Goal: Task Accomplishment & Management: Manage account settings

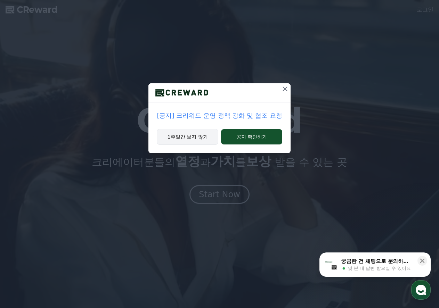
click at [194, 142] on button "1주일간 보지 않기" at bounding box center [188, 137] width 62 height 16
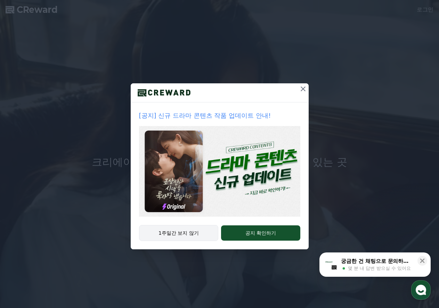
click at [202, 237] on button "1주일간 보지 않기" at bounding box center [179, 233] width 80 height 16
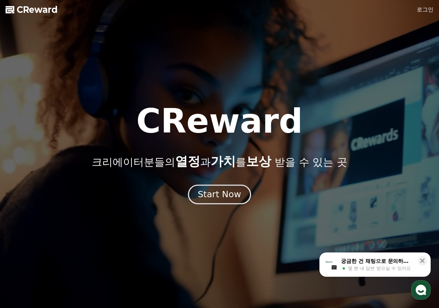
click at [223, 196] on div "Start Now" at bounding box center [219, 195] width 43 height 12
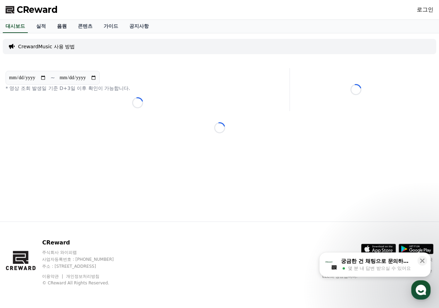
click at [57, 27] on link "음원" at bounding box center [61, 26] width 21 height 13
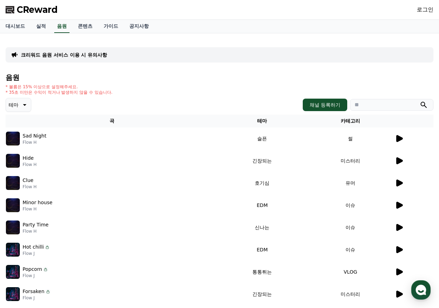
click at [21, 103] on icon at bounding box center [24, 105] width 8 height 8
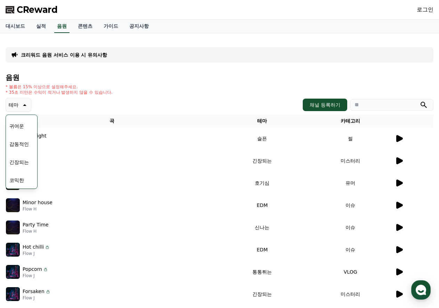
click at [167, 85] on div "* 볼륨은 15% 이상으로 설정해주세요. * 35초 미만은 수익이 적거나 발생하지 않을 수 있습니다." at bounding box center [220, 89] width 428 height 11
click at [226, 77] on h4 "음원" at bounding box center [220, 78] width 428 height 8
click at [176, 99] on div "테마 테마 전체 환상적인 호기심 어두운 밝은 통통튀는 신나는 반전 웅장한 드라마틱 즐거움 분위기있는 EDM 그루브 슬픈 잔잔한 귀여운 감동적인…" at bounding box center [220, 105] width 428 height 14
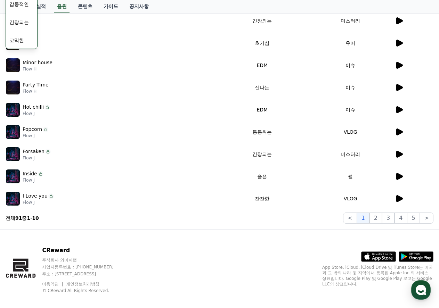
scroll to position [151, 0]
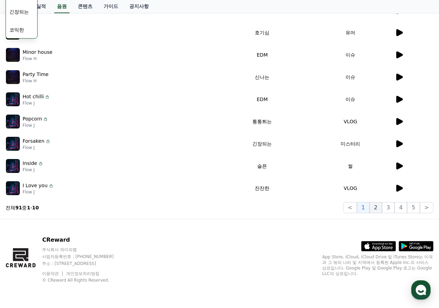
click at [375, 210] on button "2" at bounding box center [376, 207] width 13 height 11
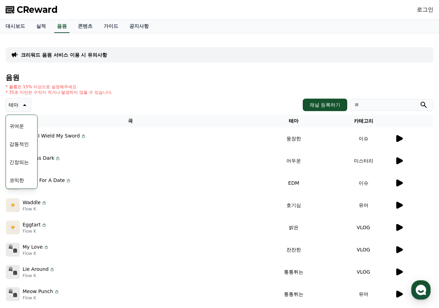
click at [400, 140] on icon at bounding box center [399, 138] width 7 height 7
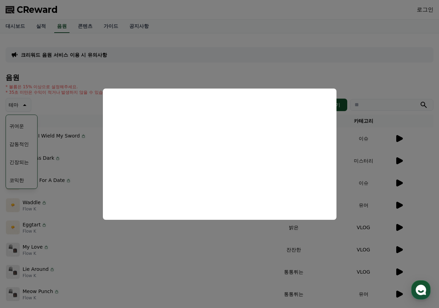
click at [372, 83] on button "close modal" at bounding box center [219, 154] width 439 height 308
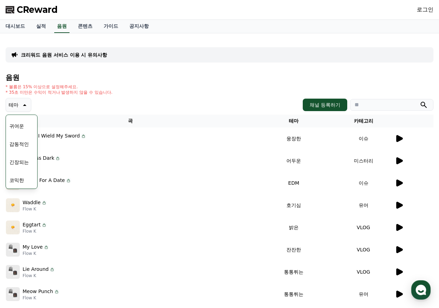
click at [167, 84] on div "음원 * 볼륨은 15% 이상으로 설정해주세요. * 35초 미만은 수익이 적거나 발생하지 않을 수 있습니다. 테마 테마 전체 환상적인 호기심 어…" at bounding box center [220, 219] width 428 height 290
click at [88, 25] on link "콘텐츠" at bounding box center [85, 26] width 26 height 13
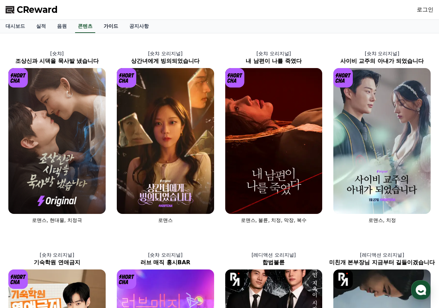
click at [109, 26] on link "가이드" at bounding box center [111, 26] width 26 height 13
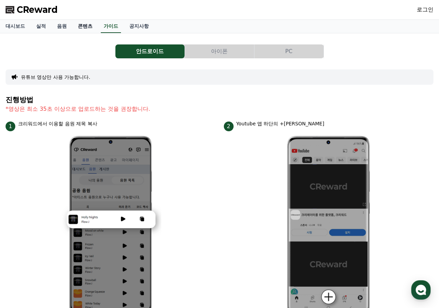
click at [87, 28] on link "콘텐츠" at bounding box center [85, 26] width 26 height 13
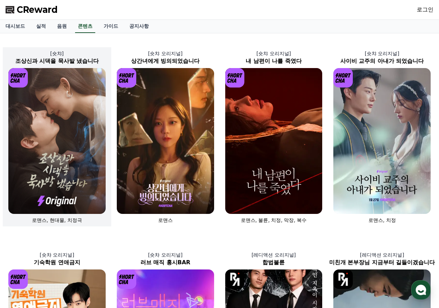
click at [68, 131] on img at bounding box center [56, 141] width 97 height 146
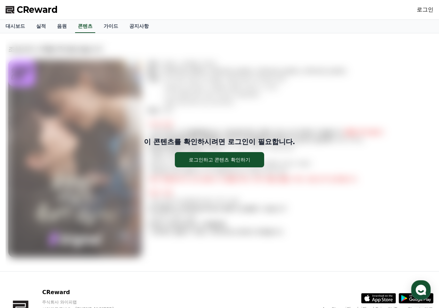
click at [427, 11] on link "로그인" at bounding box center [425, 10] width 17 height 8
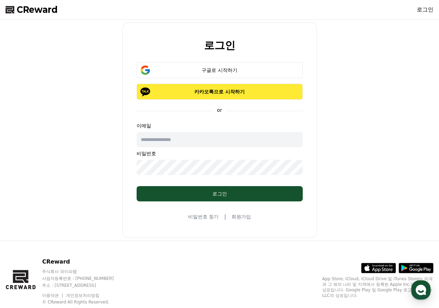
click at [230, 95] on p "카카오톡으로 시작하기" at bounding box center [220, 91] width 146 height 7
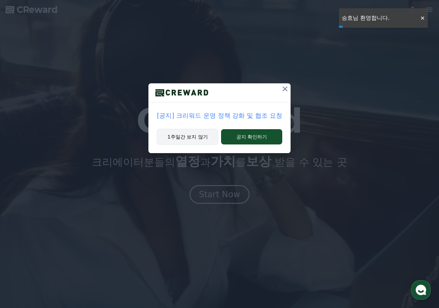
click at [205, 141] on button "1주일간 보지 않기" at bounding box center [188, 137] width 62 height 16
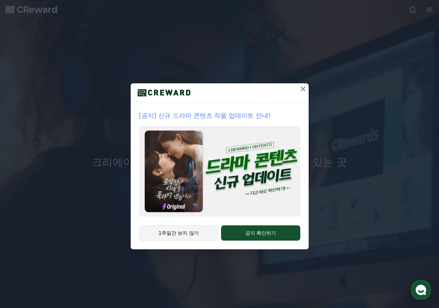
click at [195, 232] on button "1주일간 보지 않기" at bounding box center [179, 233] width 80 height 16
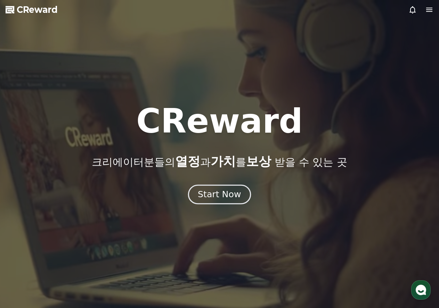
click at [230, 191] on div "Start Now" at bounding box center [219, 195] width 43 height 12
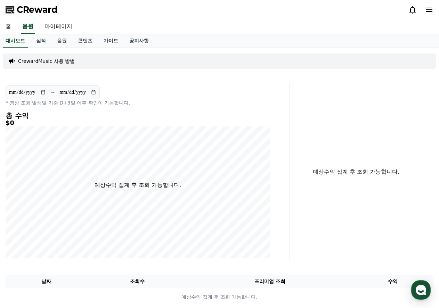
click at [426, 8] on icon at bounding box center [429, 10] width 8 height 8
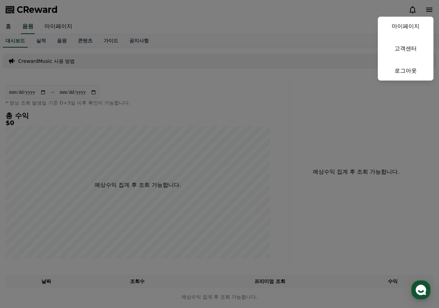
click at [404, 27] on link "마이페이지" at bounding box center [406, 26] width 56 height 19
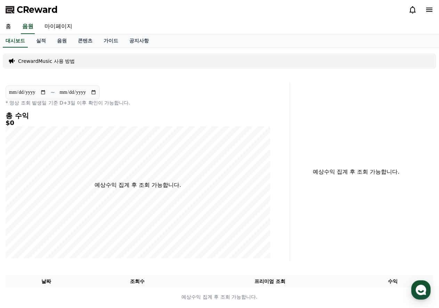
select select "**********"
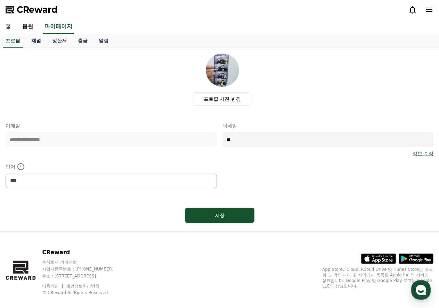
click at [39, 43] on link "채널" at bounding box center [36, 40] width 21 height 13
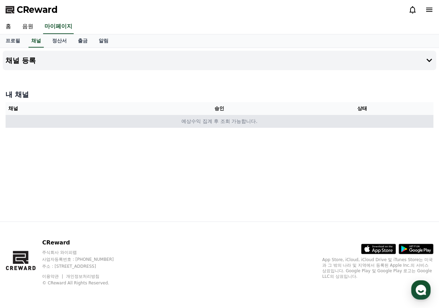
click at [242, 125] on td "예상수익 집계 후 조회 가능합니다." at bounding box center [220, 121] width 428 height 13
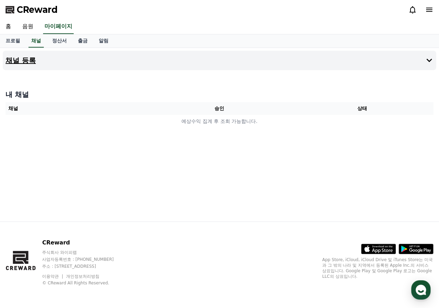
click at [397, 58] on button "채널 등록" at bounding box center [219, 60] width 433 height 19
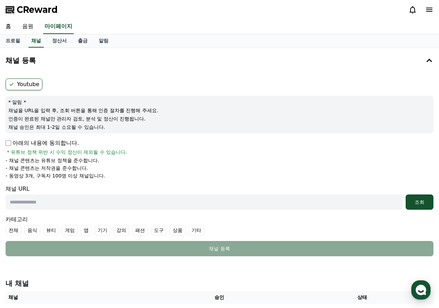
click at [88, 209] on input "text" at bounding box center [204, 202] width 397 height 15
paste input "**********"
type input "**********"
click at [426, 206] on button "조회" at bounding box center [420, 202] width 28 height 15
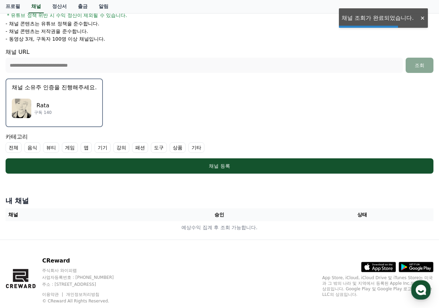
scroll to position [139, 0]
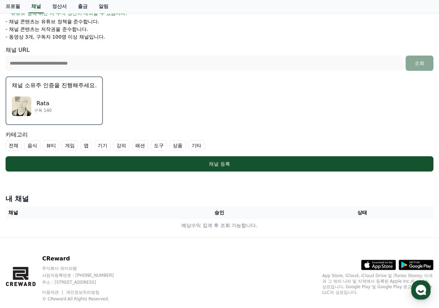
click at [68, 94] on div "Rata 구독 140" at bounding box center [54, 106] width 85 height 28
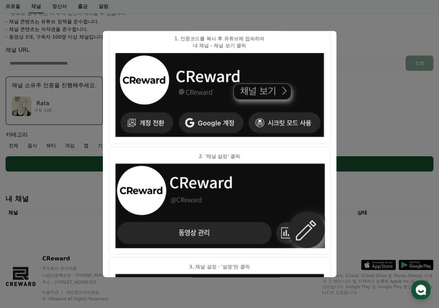
scroll to position [0, 0]
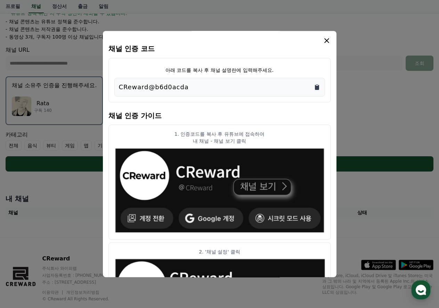
click at [316, 90] on icon "Copy to clipboard" at bounding box center [317, 87] width 4 height 5
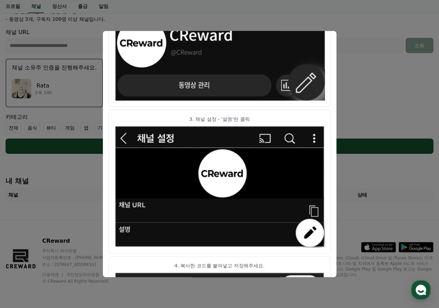
scroll to position [158, 0]
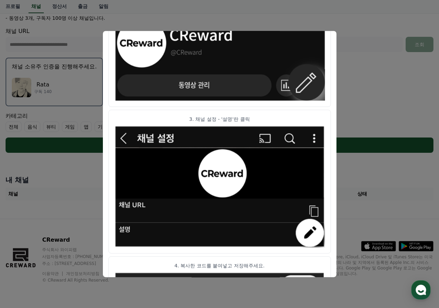
click at [367, 228] on button "close modal" at bounding box center [219, 154] width 439 height 308
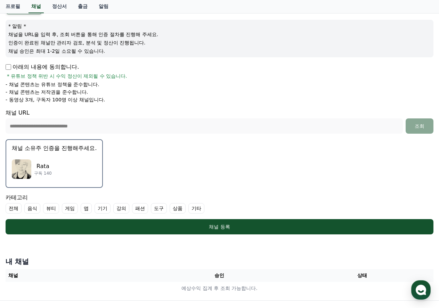
scroll to position [54, 0]
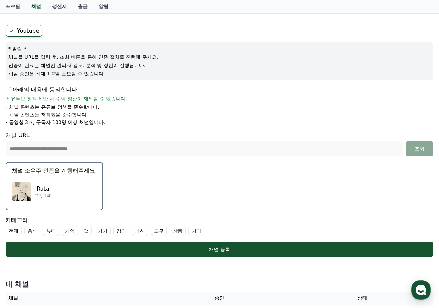
click at [60, 196] on div "Rata 구독 140" at bounding box center [54, 192] width 85 height 28
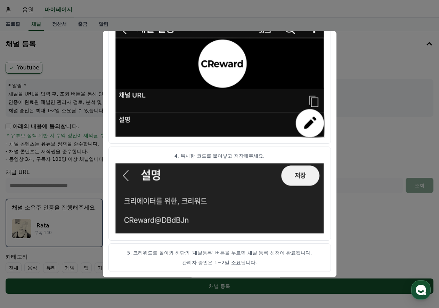
scroll to position [0, 0]
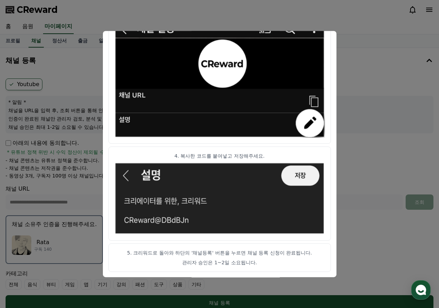
click at [355, 146] on button "close modal" at bounding box center [219, 154] width 439 height 308
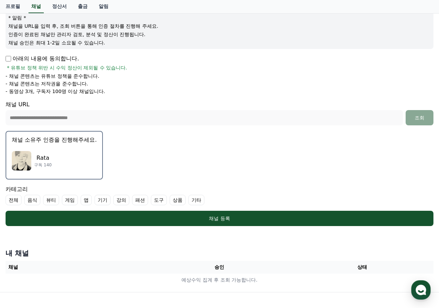
scroll to position [139, 0]
